Goal: Task Accomplishment & Management: Manage account settings

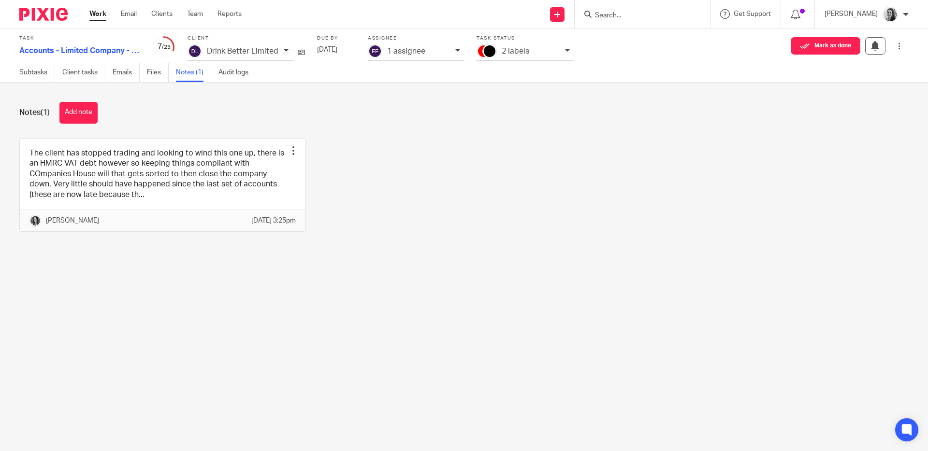
click at [519, 49] on p "2 labels" at bounding box center [516, 51] width 28 height 9
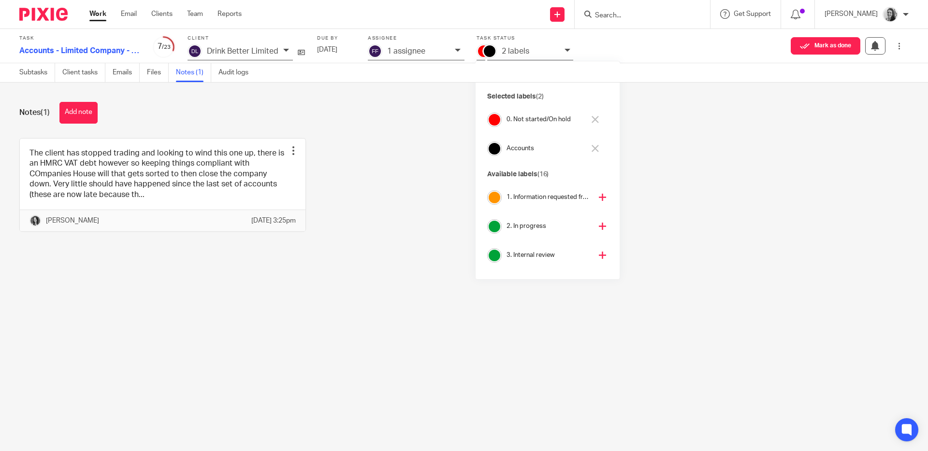
click at [595, 117] on icon at bounding box center [595, 119] width 7 height 7
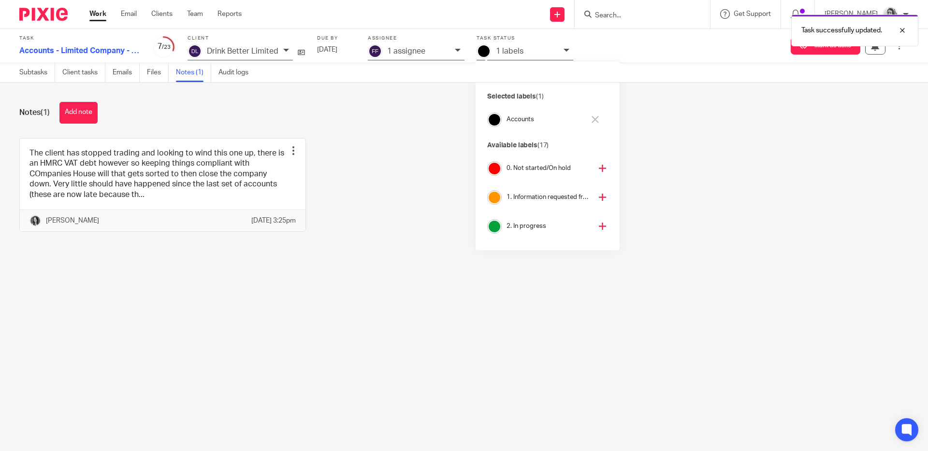
click at [599, 228] on icon at bounding box center [602, 226] width 7 height 7
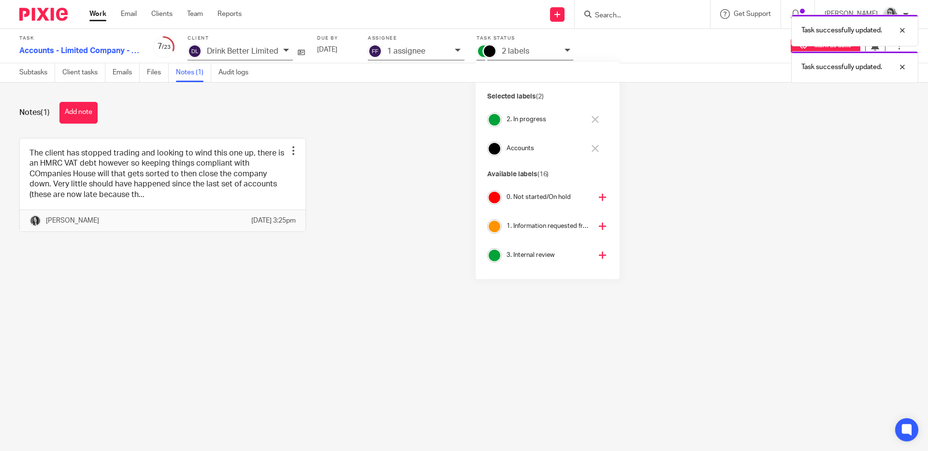
drag, startPoint x: 392, startPoint y: 93, endPoint x: 371, endPoint y: 85, distance: 22.3
click at [391, 92] on div "Notes (1) Add note The client has stopped trading and looking to wind this one …" at bounding box center [464, 174] width 928 height 183
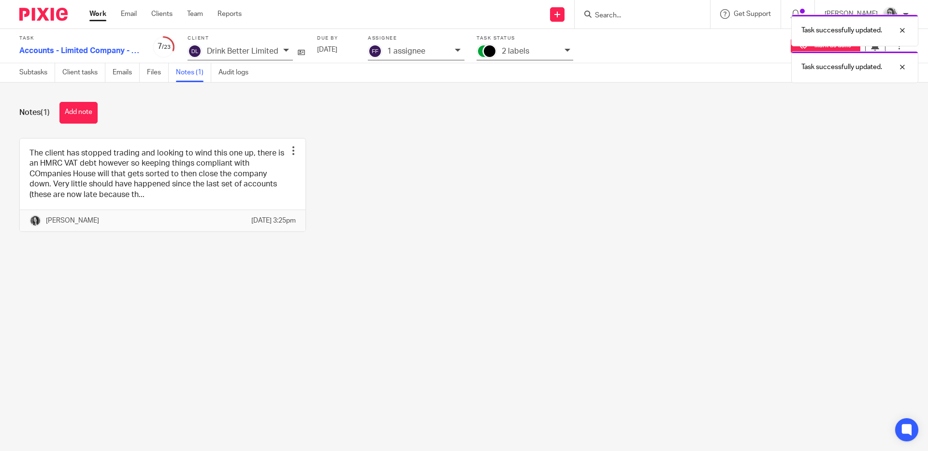
click at [102, 12] on link "Work" at bounding box center [97, 14] width 17 height 10
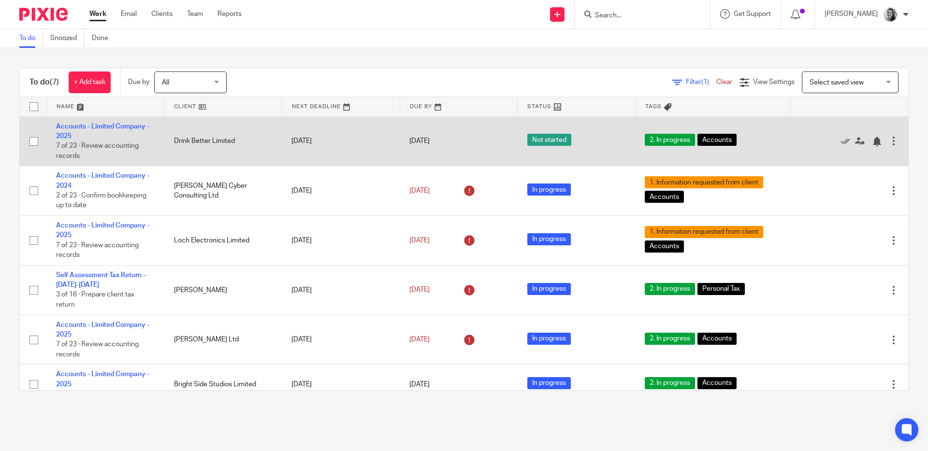
click at [35, 142] on input "checkbox" at bounding box center [34, 141] width 18 height 18
checkbox input "true"
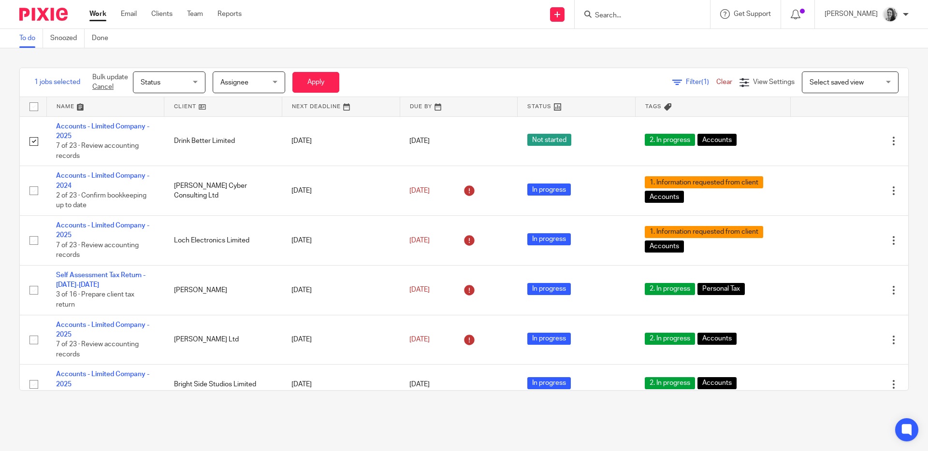
click at [178, 80] on span "Status" at bounding box center [166, 82] width 51 height 20
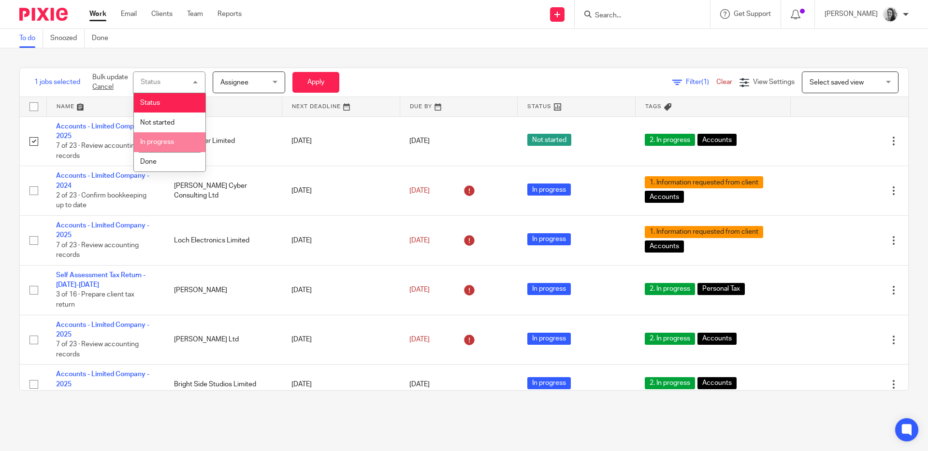
click at [176, 145] on li "In progress" at bounding box center [170, 142] width 72 height 20
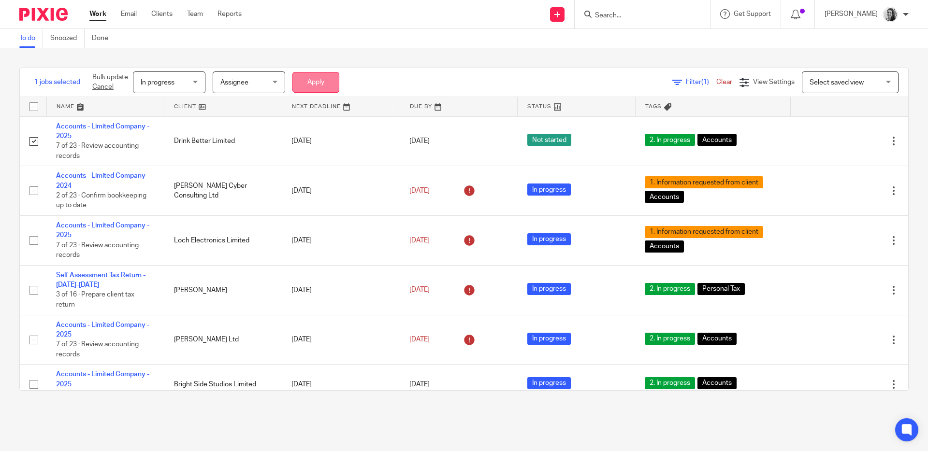
click at [303, 79] on button "Apply" at bounding box center [315, 82] width 47 height 21
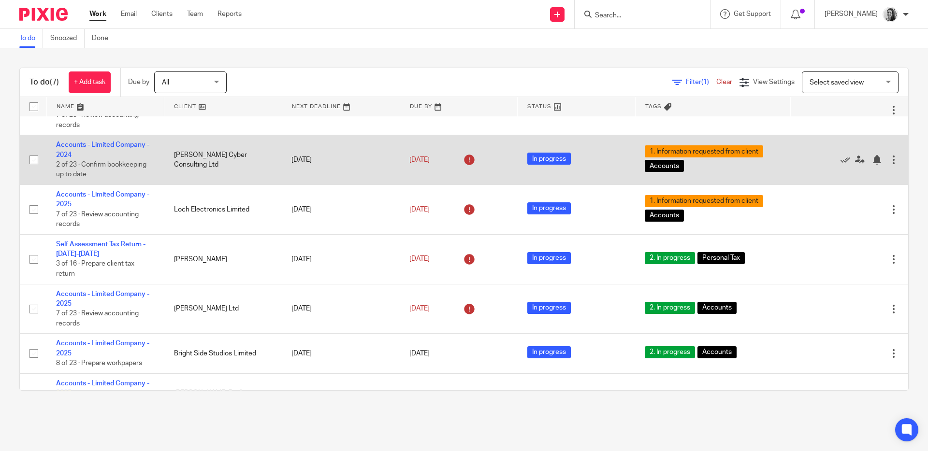
scroll to position [43, 0]
